Goal: Task Accomplishment & Management: Use online tool/utility

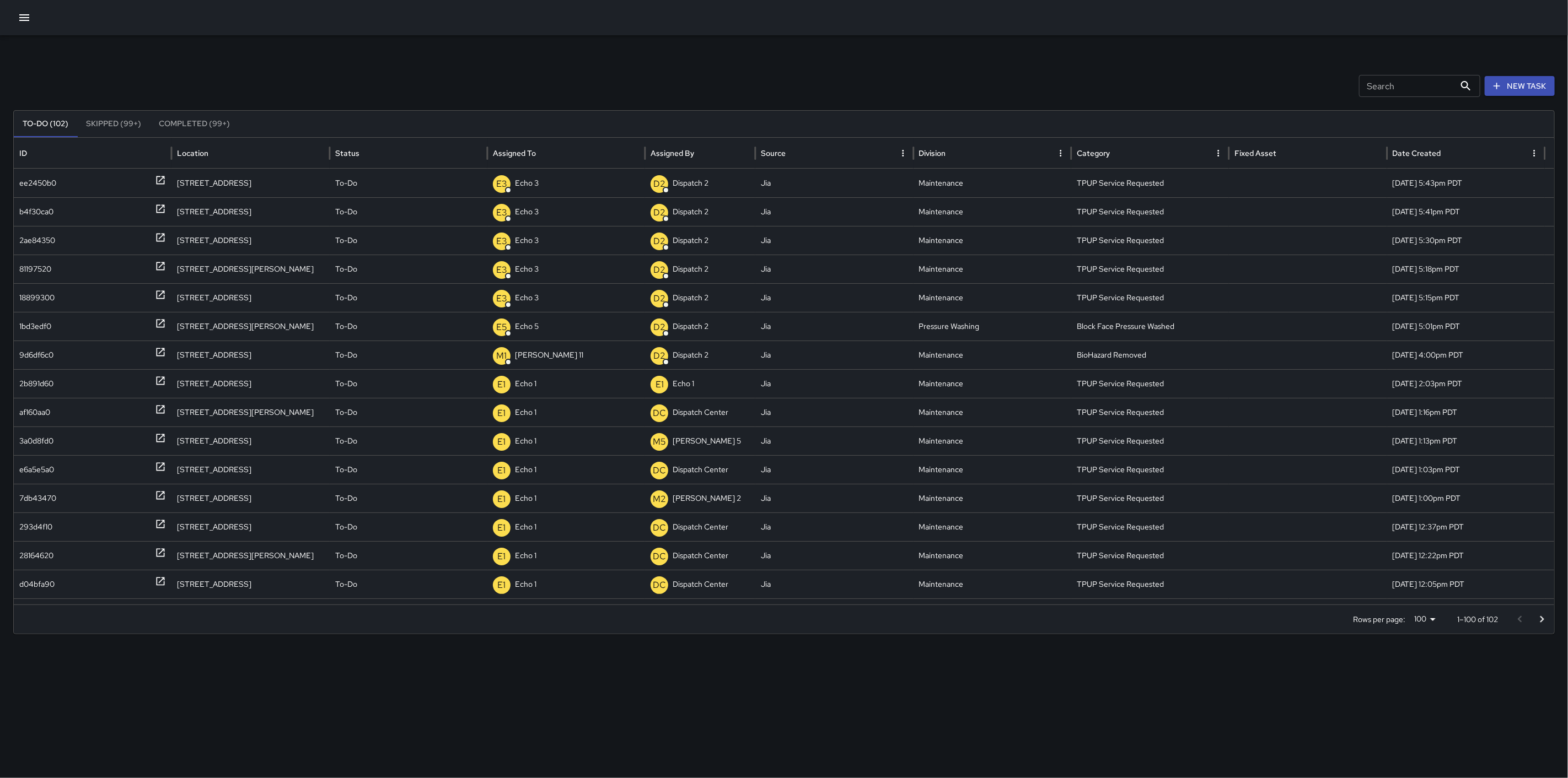
click at [18, 14] on icon "button" at bounding box center [24, 17] width 14 height 14
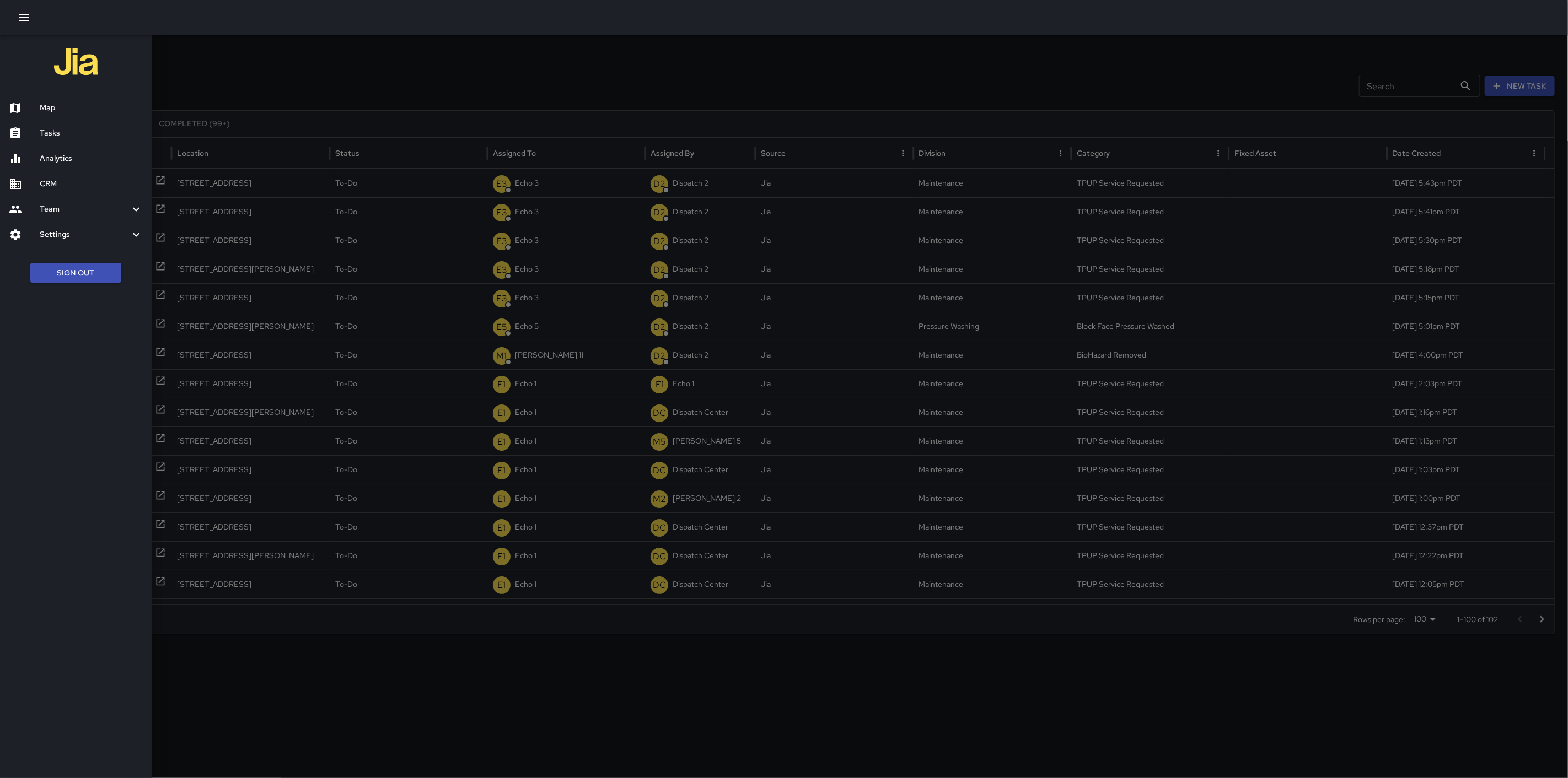
click at [76, 103] on h6 "Map" at bounding box center [91, 108] width 103 height 12
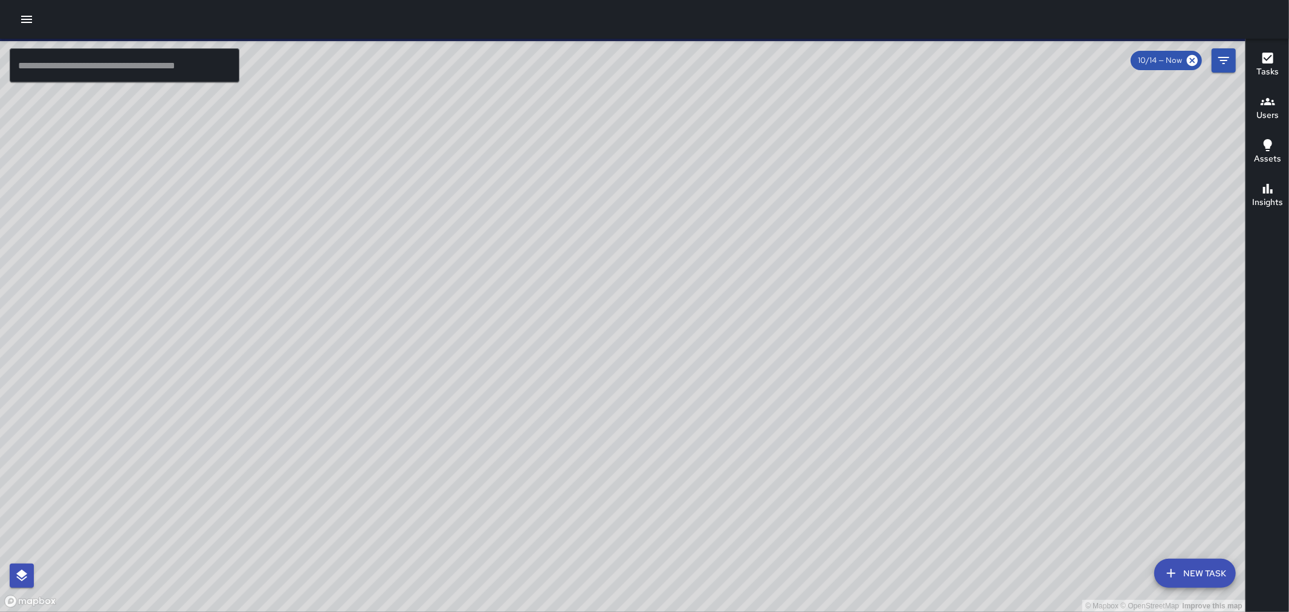
click at [36, 10] on div at bounding box center [644, 19] width 1289 height 39
click at [33, 13] on icon "button" at bounding box center [26, 19] width 15 height 15
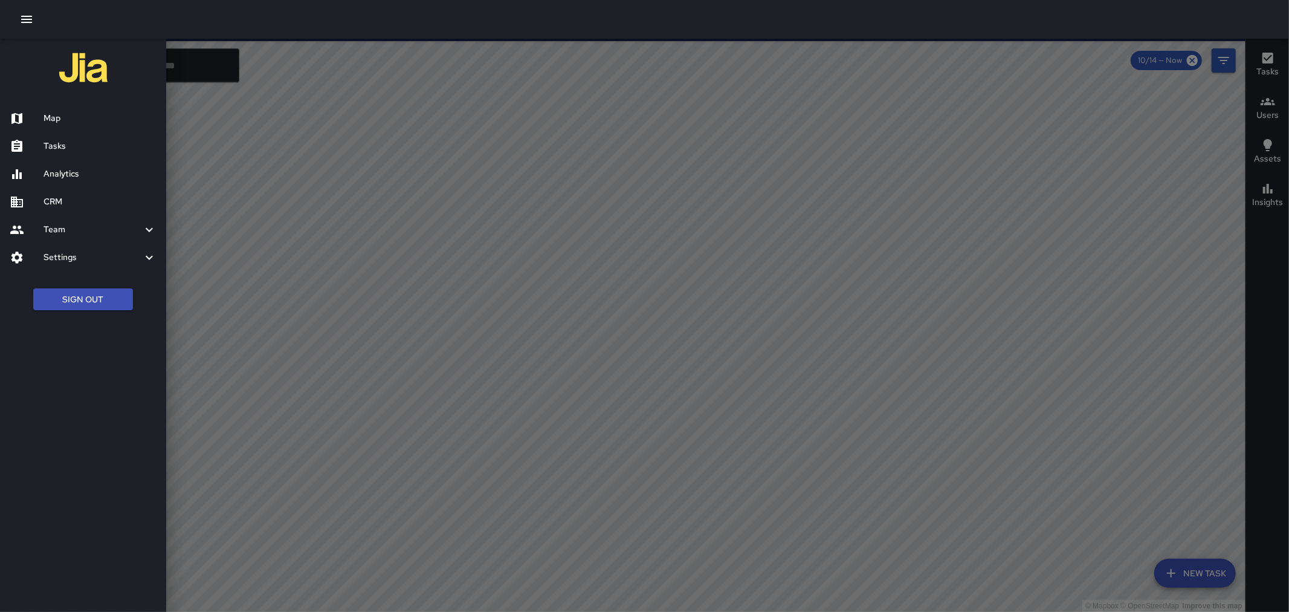
click at [50, 147] on h6 "Tasks" at bounding box center [100, 146] width 113 height 13
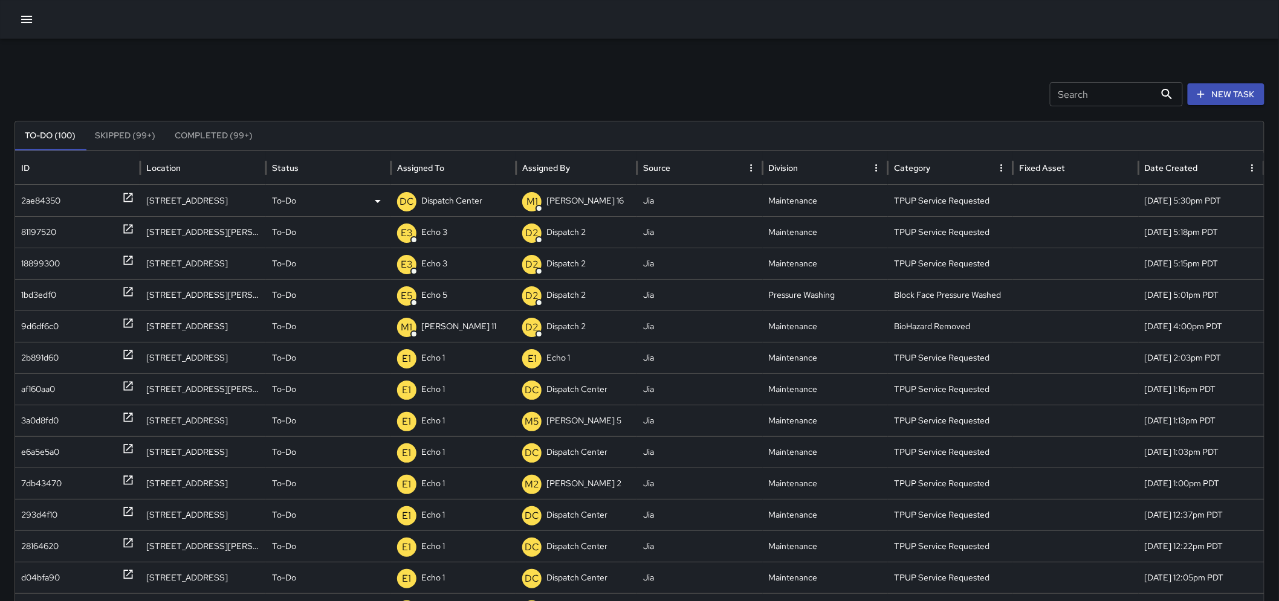
click at [467, 197] on p "Dispatch Center" at bounding box center [451, 201] width 61 height 31
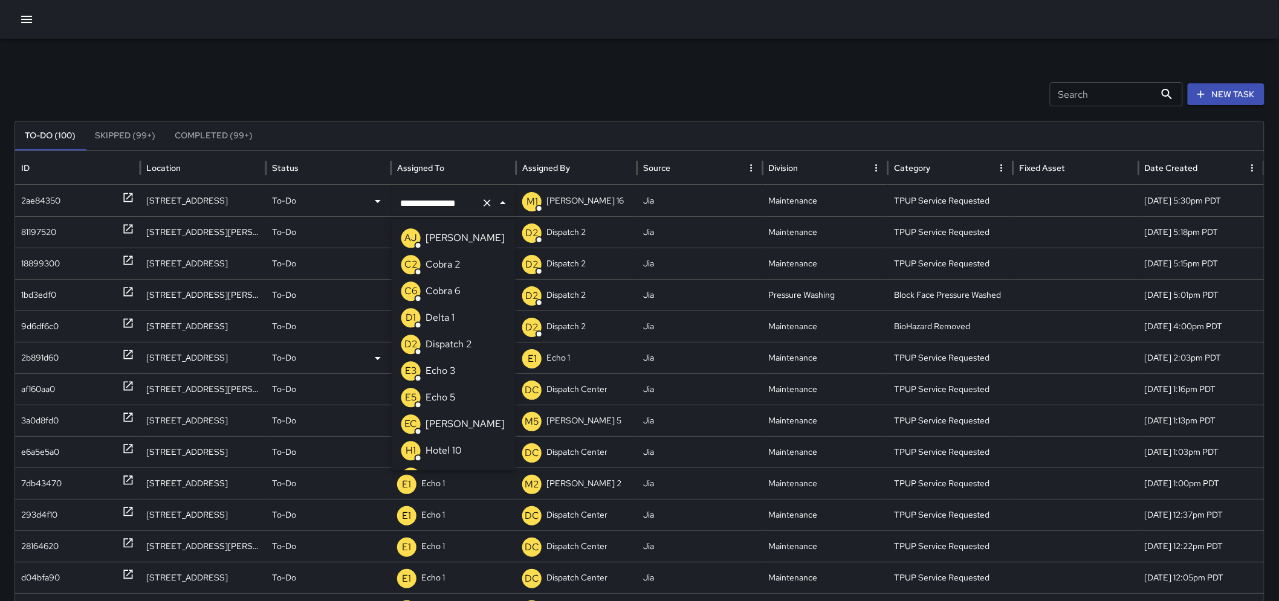
click at [482, 366] on li "E3 Echo 3" at bounding box center [454, 371] width 124 height 27
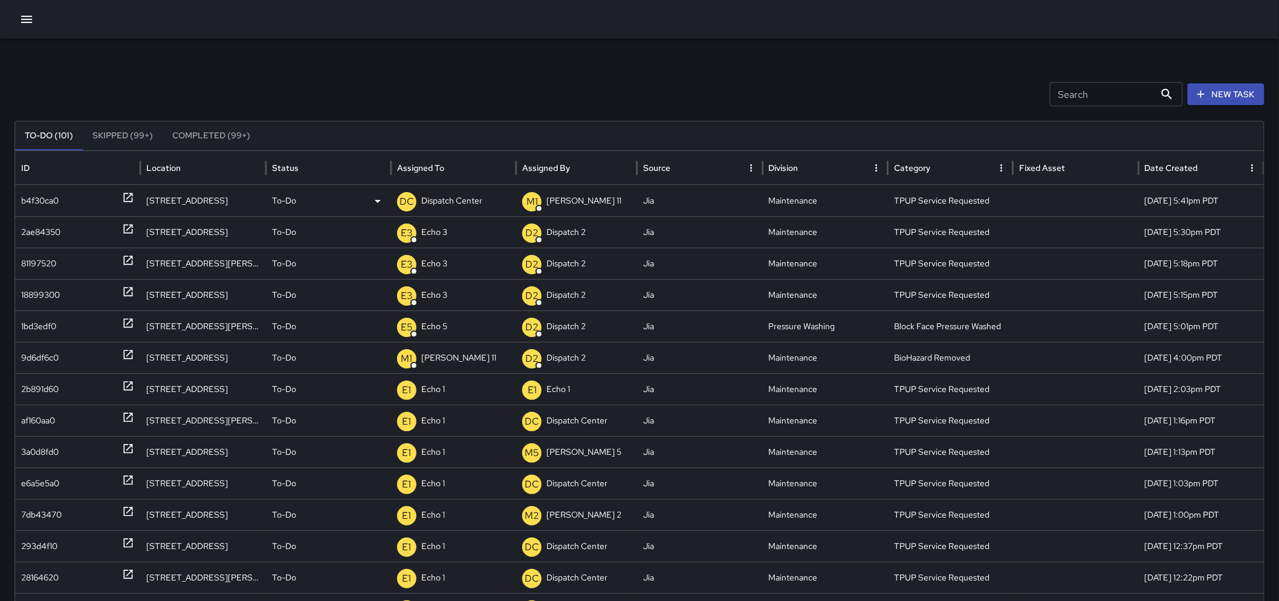
click at [460, 205] on p "Dispatch Center" at bounding box center [451, 201] width 61 height 31
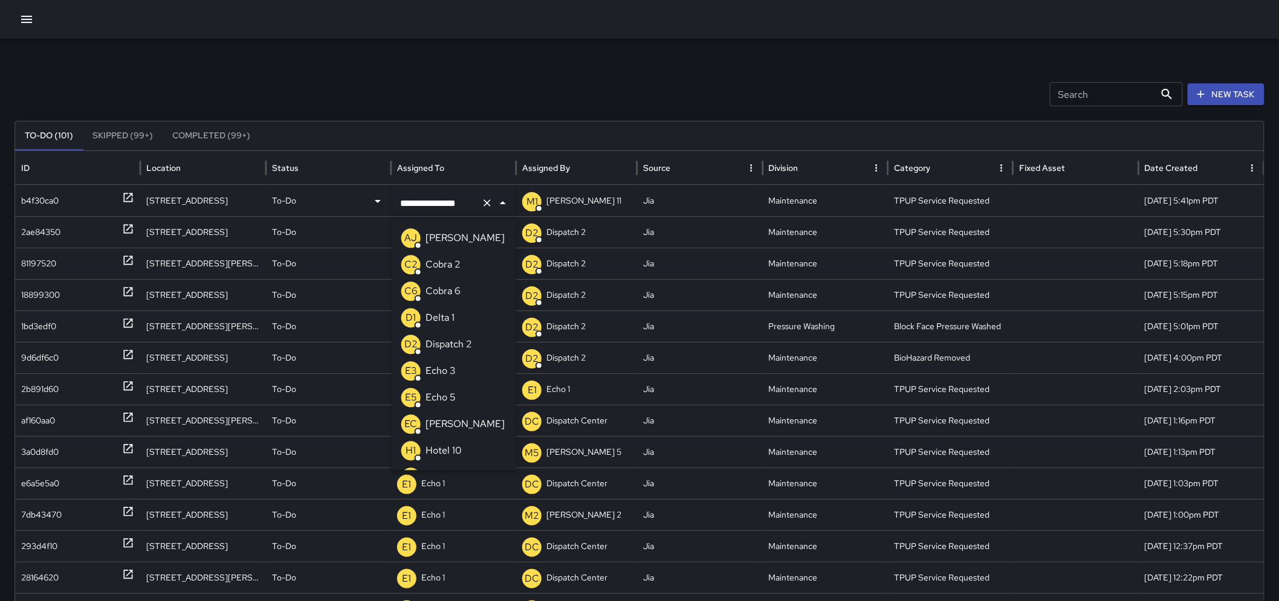
click at [460, 376] on li "E3 Echo 3" at bounding box center [454, 371] width 124 height 27
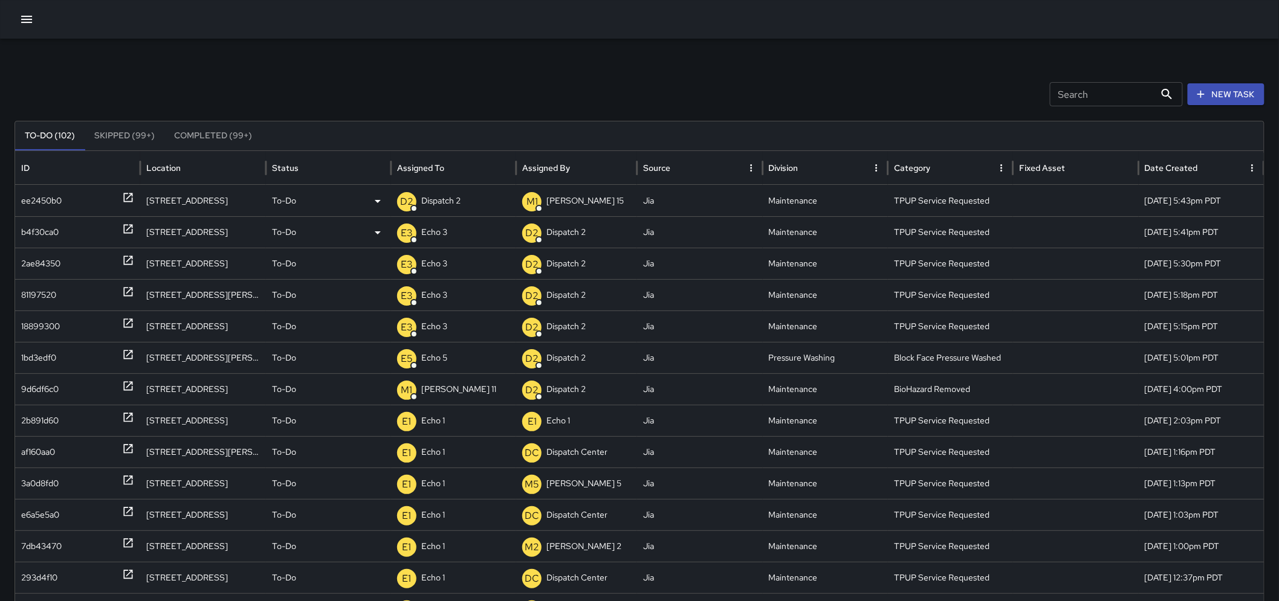
click at [474, 204] on div "D2 Dispatch 2" at bounding box center [453, 201] width 113 height 31
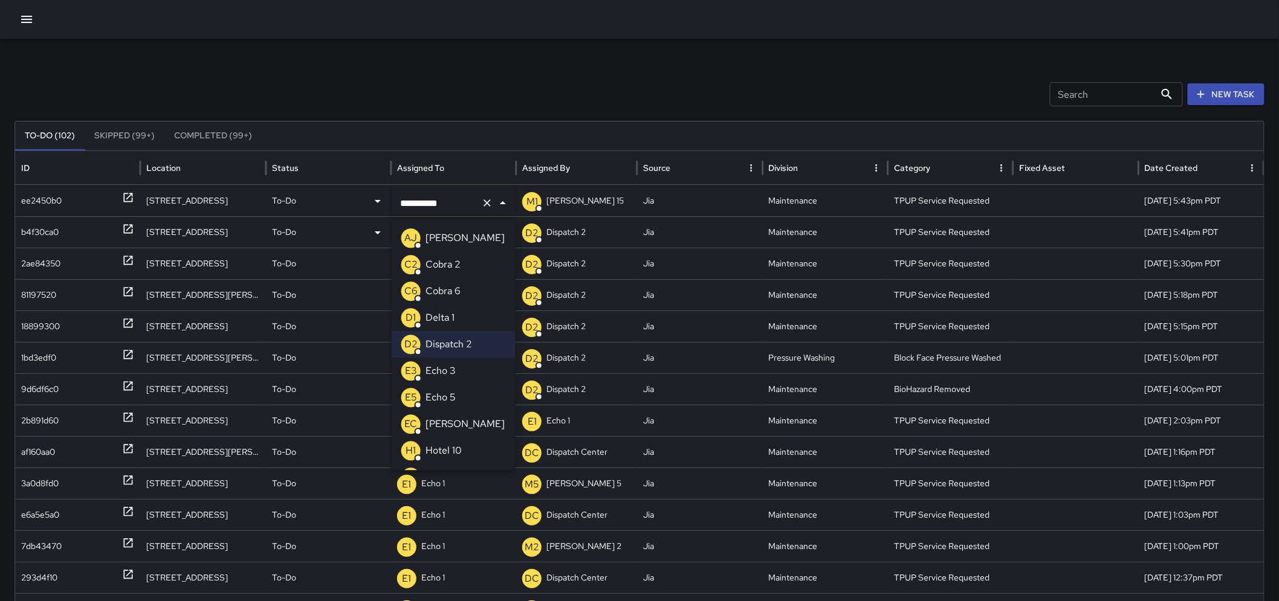
click at [461, 364] on li "E3 Echo 3" at bounding box center [454, 371] width 124 height 27
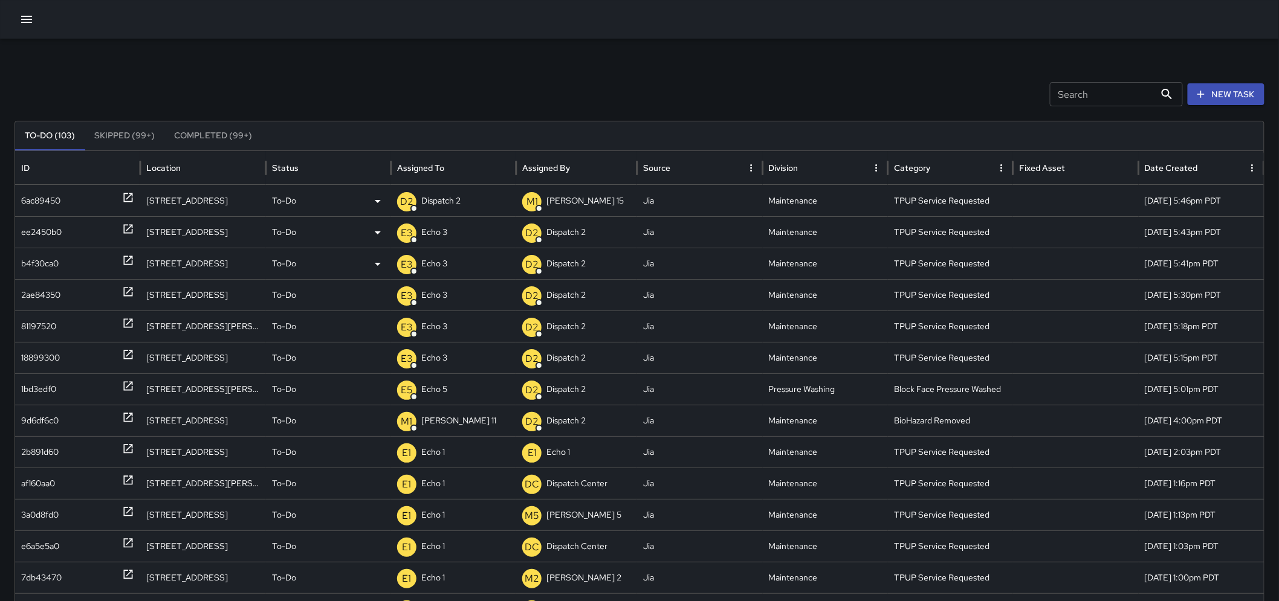
click at [444, 202] on p "Dispatch 2" at bounding box center [440, 201] width 39 height 31
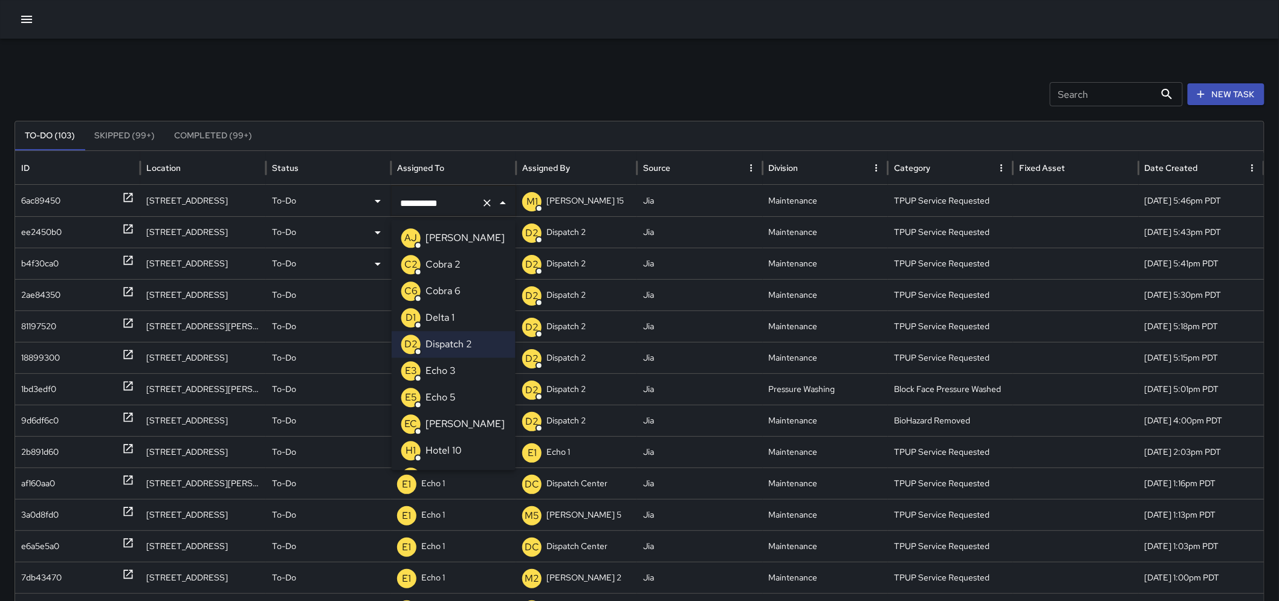
click at [463, 366] on li "E3 Echo 3" at bounding box center [454, 371] width 124 height 27
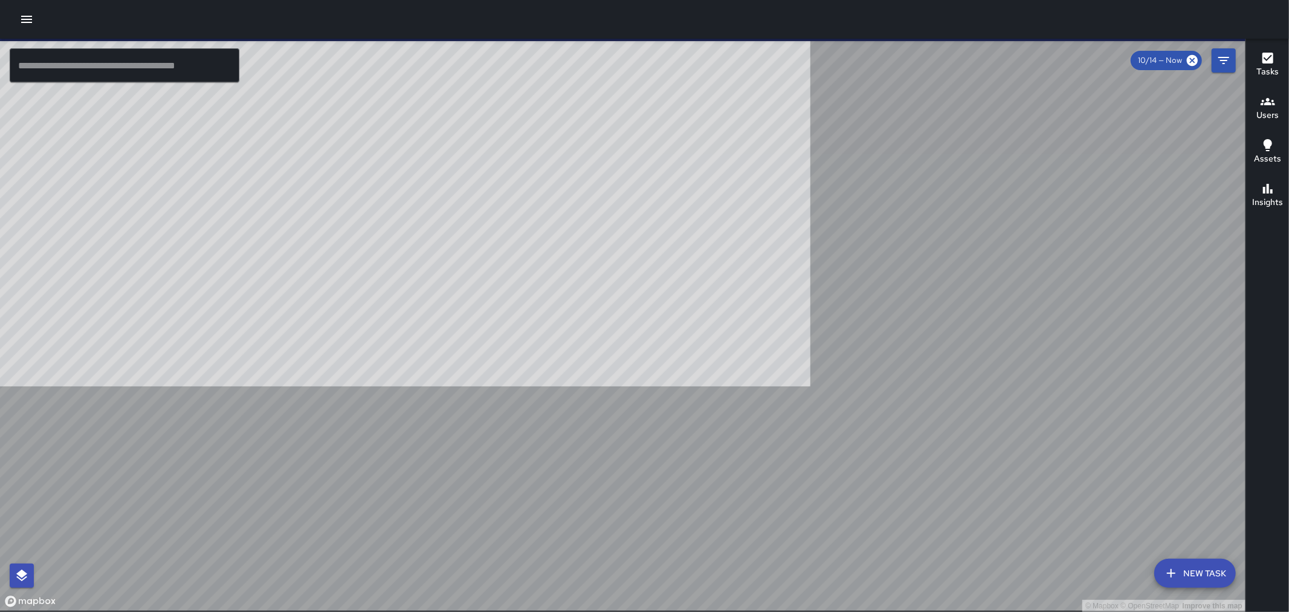
click at [25, 13] on icon "button" at bounding box center [26, 19] width 15 height 15
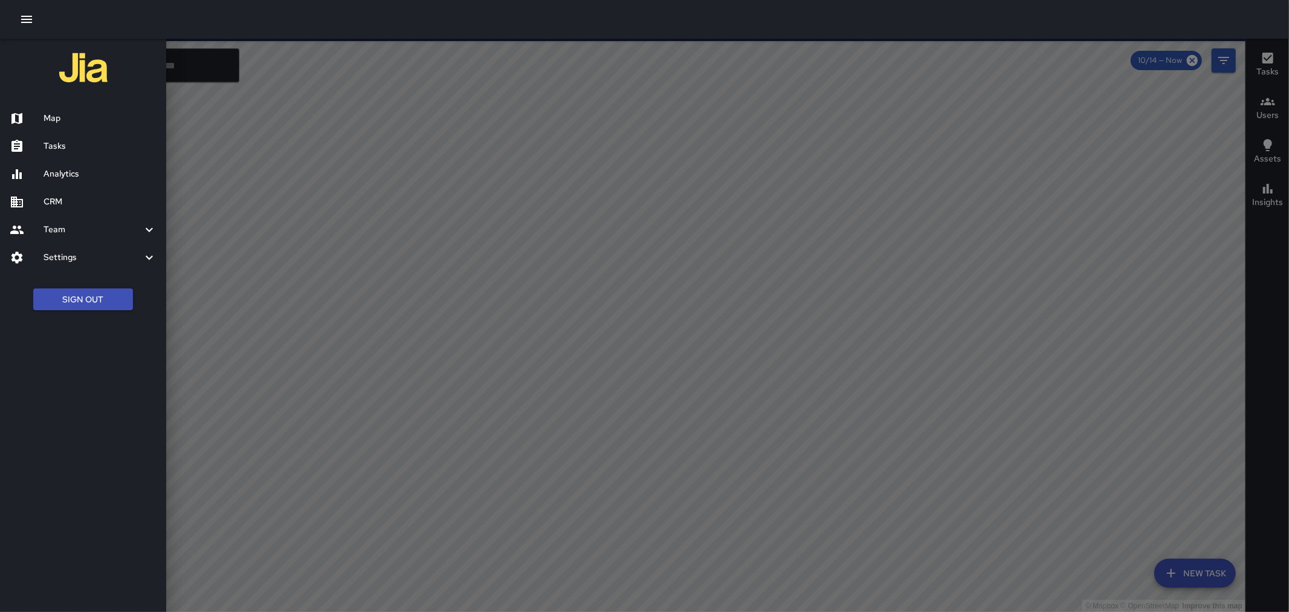
click at [74, 291] on button "Sign Out" at bounding box center [83, 299] width 100 height 22
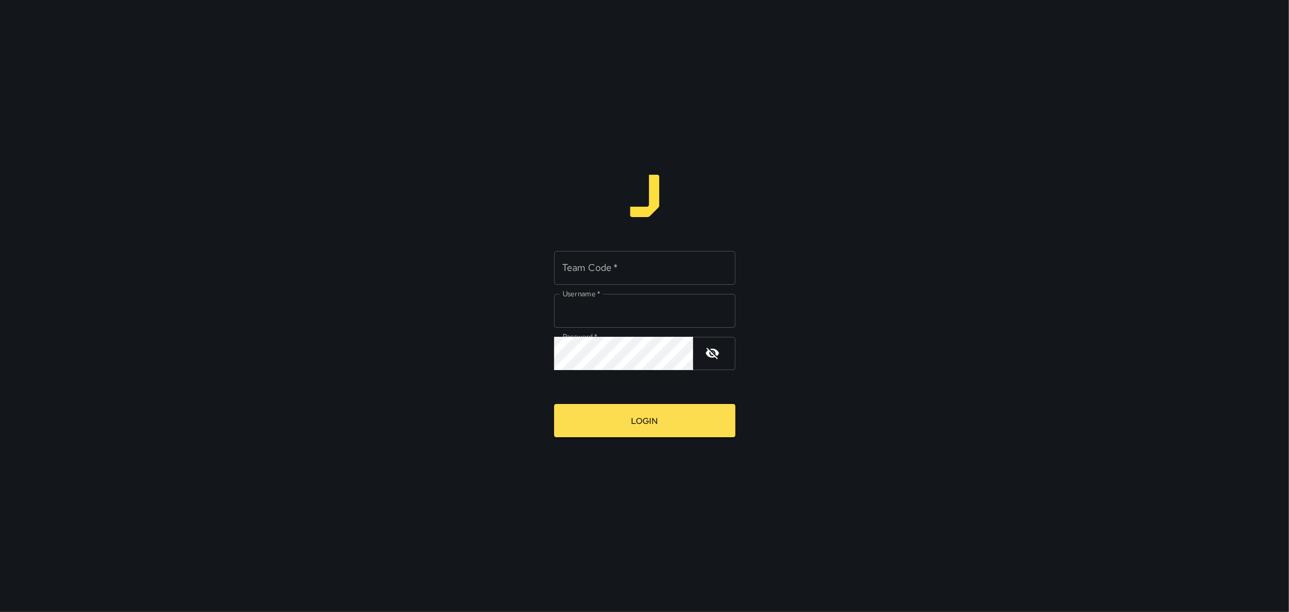
type input "*********"
click at [608, 260] on input "Team Code   *" at bounding box center [644, 268] width 181 height 34
type input "****"
click at [629, 412] on button "Login" at bounding box center [644, 420] width 181 height 33
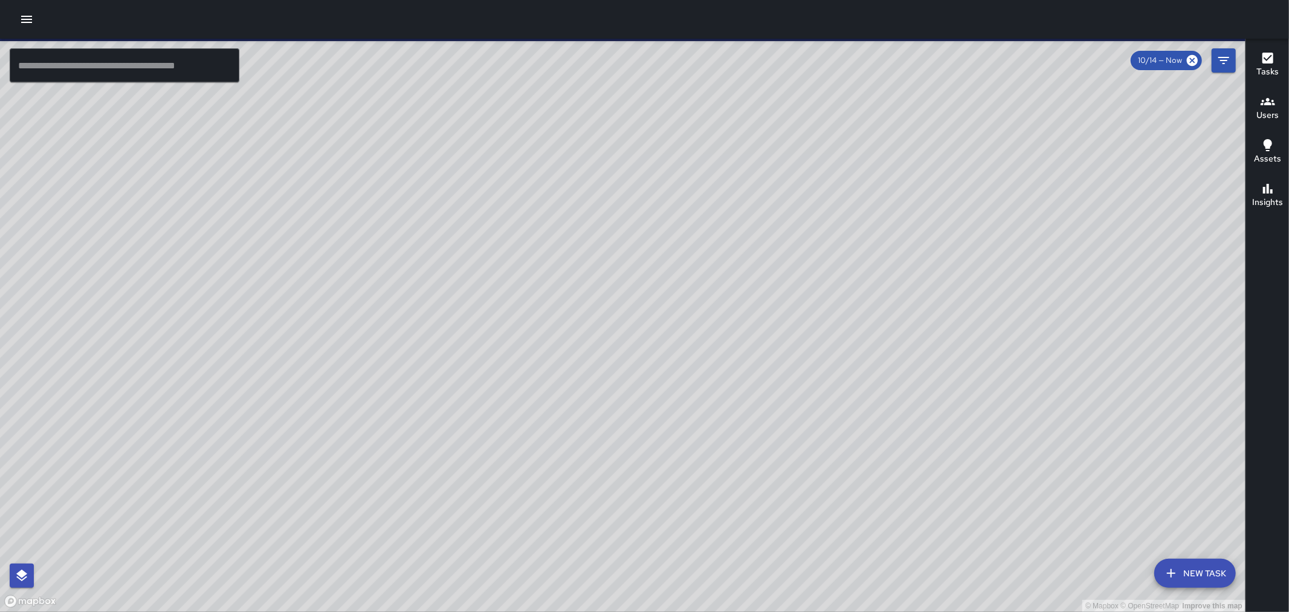
click at [27, 25] on icon "button" at bounding box center [26, 19] width 15 height 15
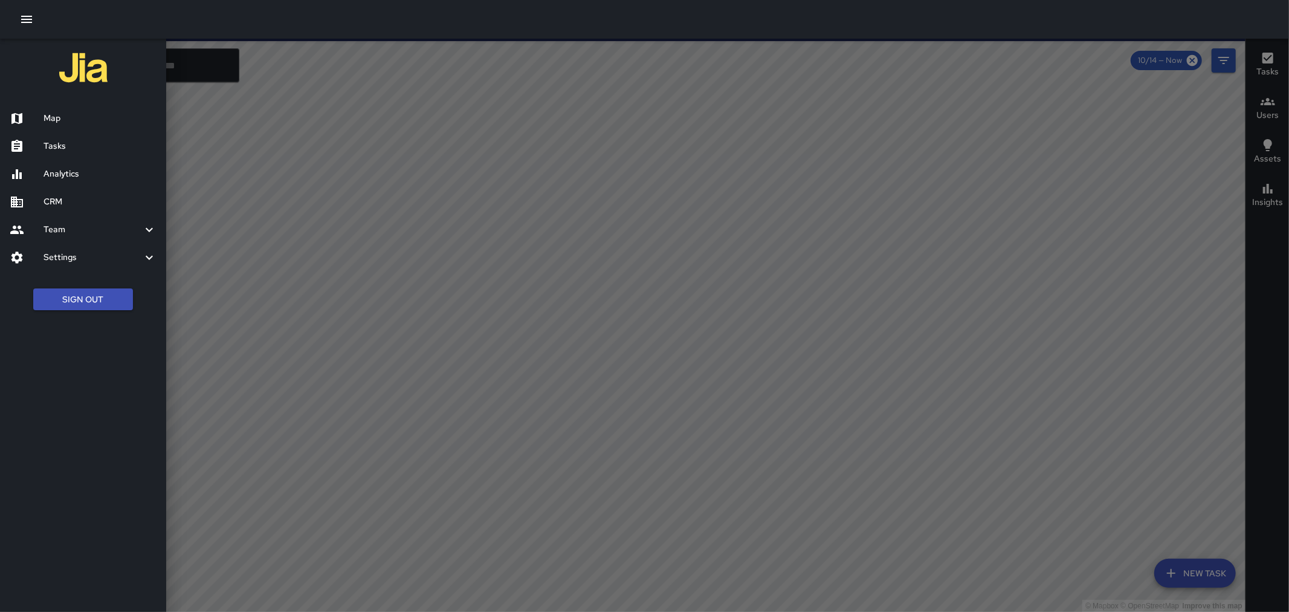
click at [56, 140] on h6 "Tasks" at bounding box center [100, 146] width 113 height 13
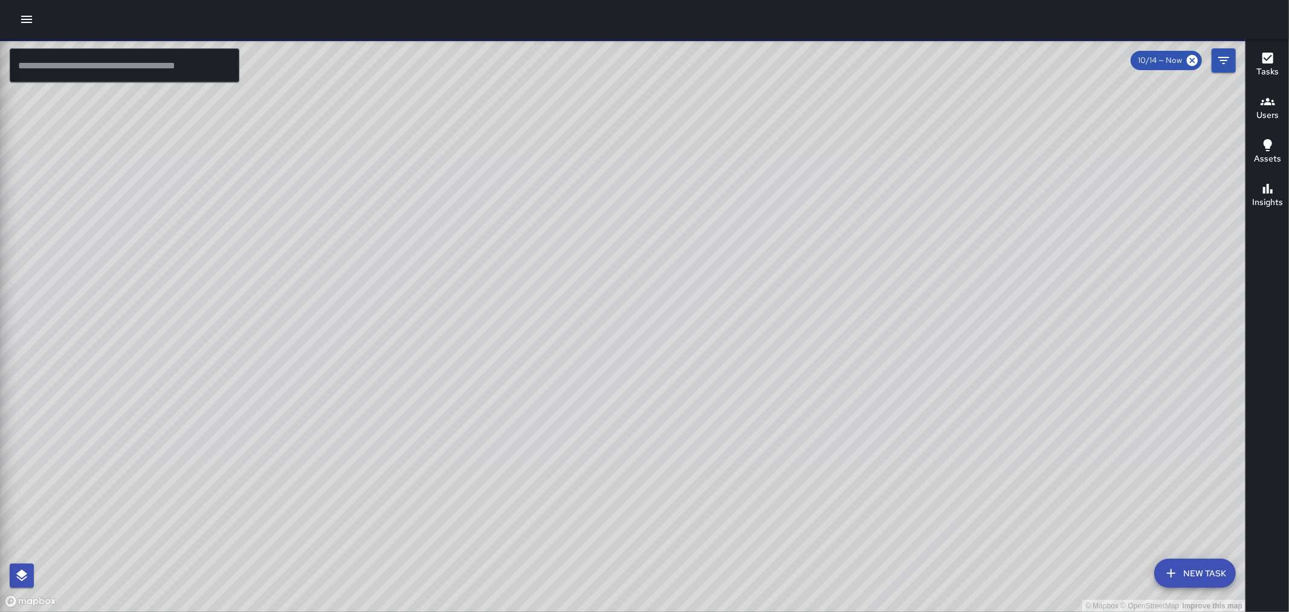
click at [50, 152] on div "Map Tasks Analytics CRM Team Leaderboard Settings Geofence and Zones Divisions …" at bounding box center [83, 306] width 166 height 612
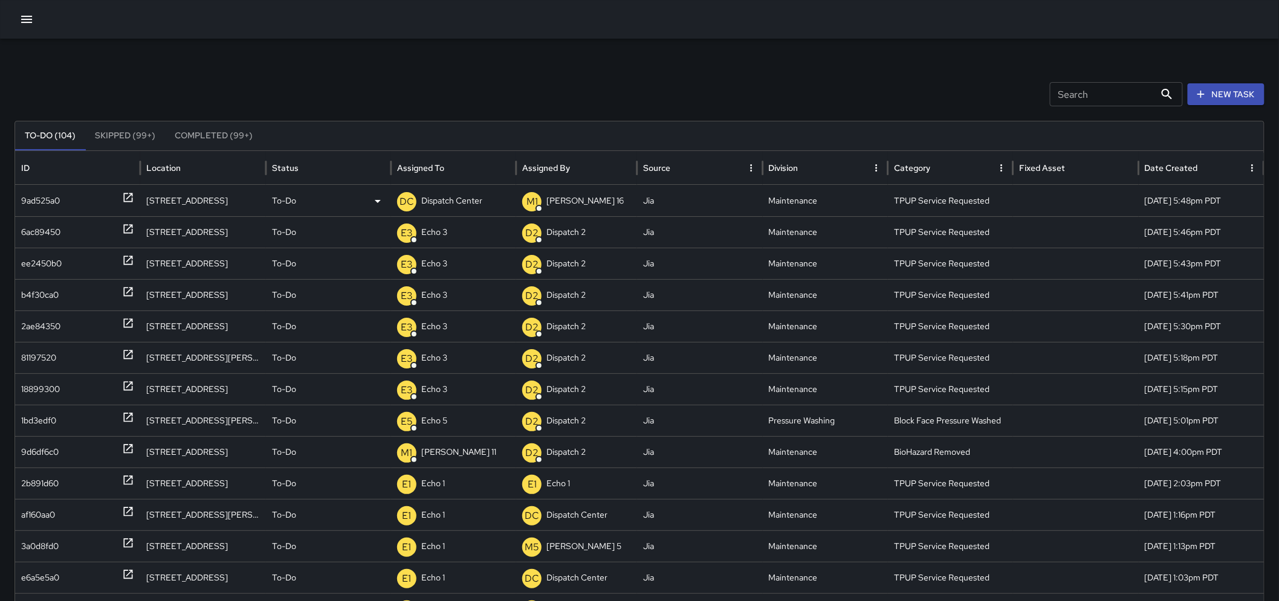
click at [457, 196] on p "Dispatch Center" at bounding box center [451, 201] width 61 height 31
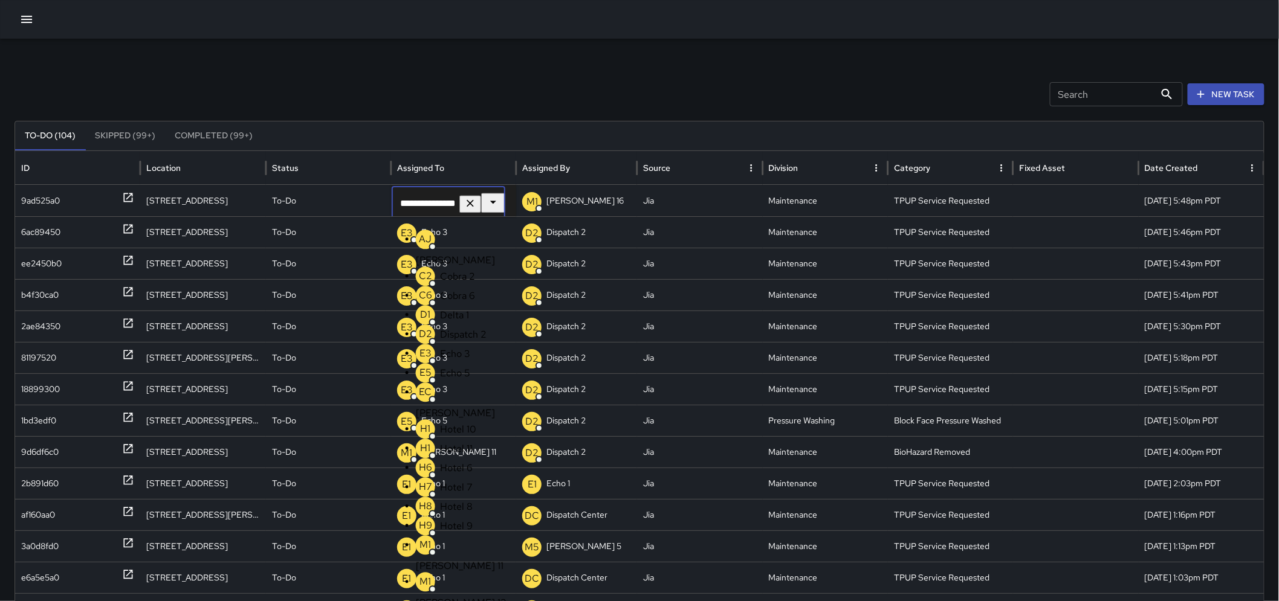
click at [440, 360] on p "Echo 3" at bounding box center [455, 353] width 30 height 13
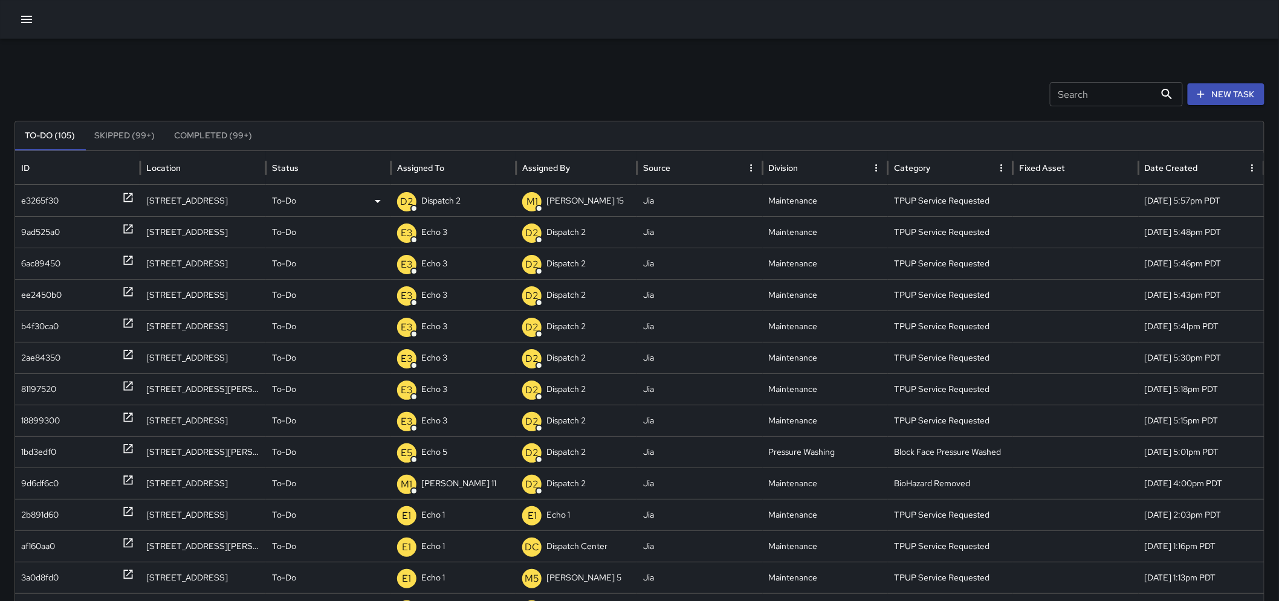
click at [483, 204] on div "D2 Dispatch 2" at bounding box center [453, 201] width 113 height 31
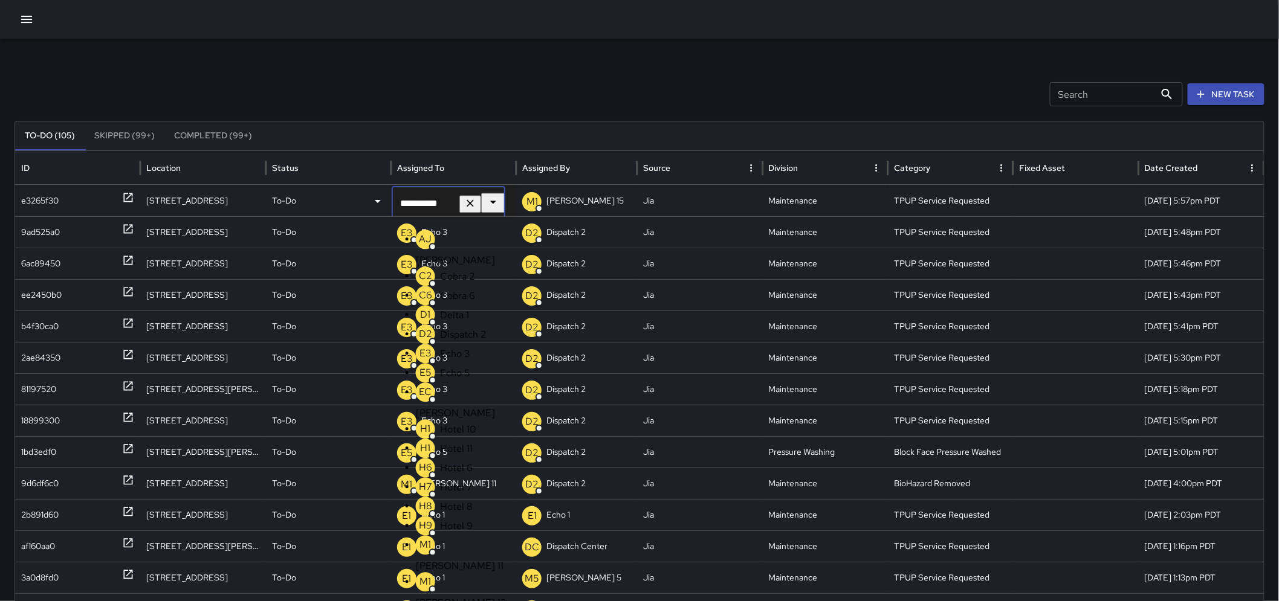
click at [480, 363] on li "E3 Echo 3" at bounding box center [466, 353] width 100 height 19
